Goal: Navigation & Orientation: Find specific page/section

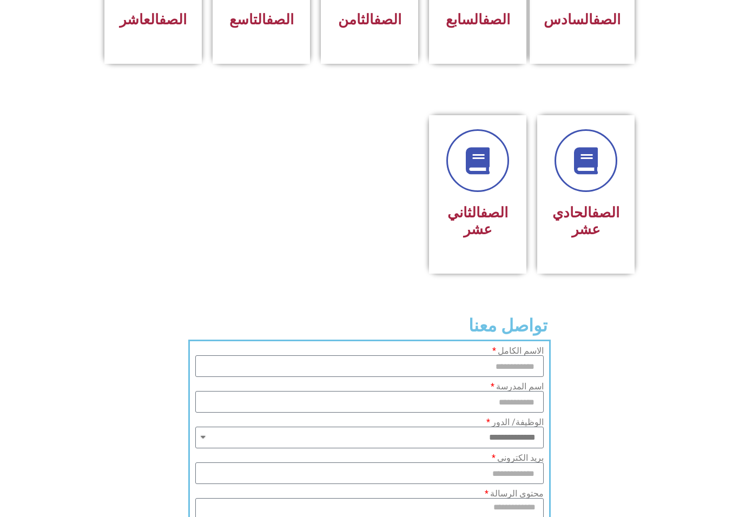
scroll to position [555, 0]
click at [475, 244] on div "الصف الثاني عشر" at bounding box center [477, 221] width 69 height 43
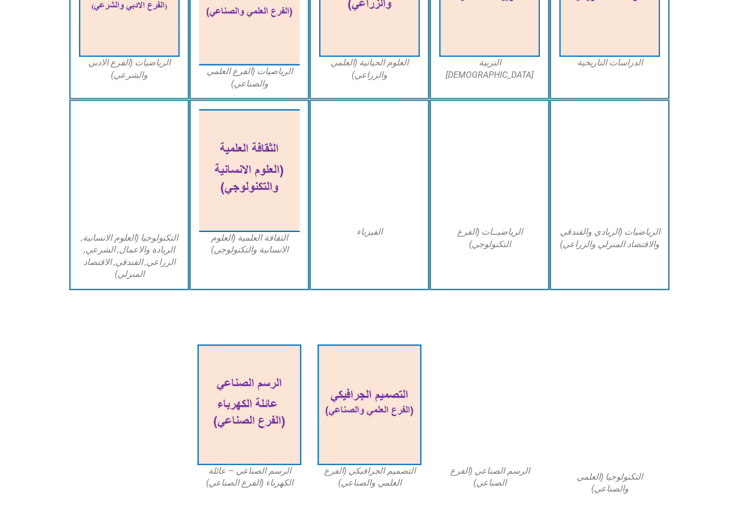
scroll to position [575, 0]
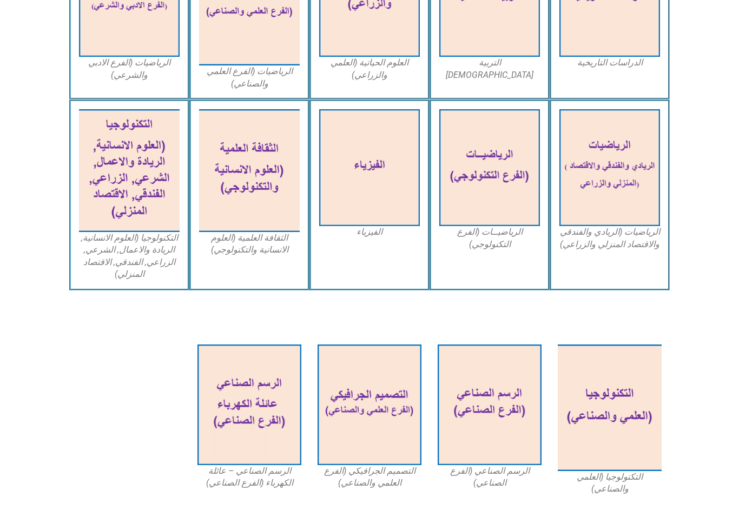
click at [255, 181] on img at bounding box center [249, 170] width 101 height 123
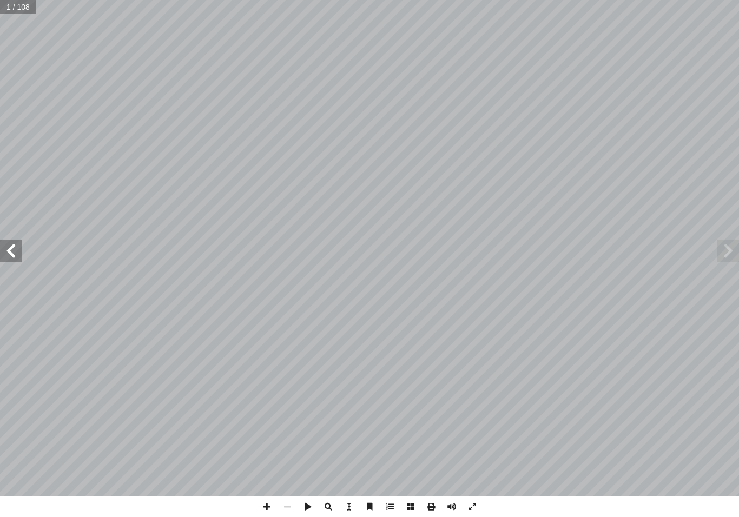
click at [19, 257] on span at bounding box center [11, 251] width 22 height 22
click at [9, 261] on span at bounding box center [11, 251] width 22 height 22
click at [20, 261] on span at bounding box center [11, 251] width 22 height 22
click at [722, 257] on span at bounding box center [729, 251] width 22 height 22
click at [14, 244] on span at bounding box center [11, 251] width 22 height 22
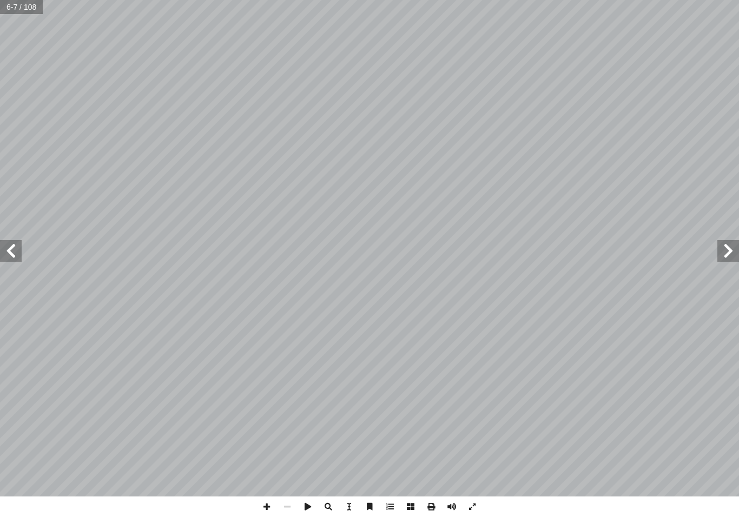
click at [15, 248] on span at bounding box center [11, 251] width 22 height 22
